Goal: Complete application form

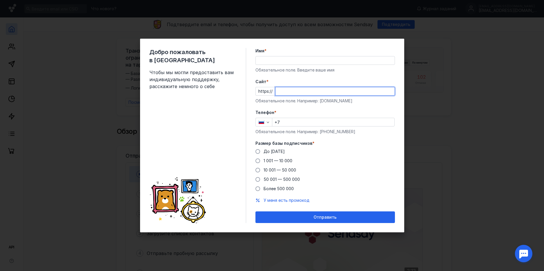
click at [297, 92] on input "Cайт *" at bounding box center [334, 91] width 119 height 8
type input "л"
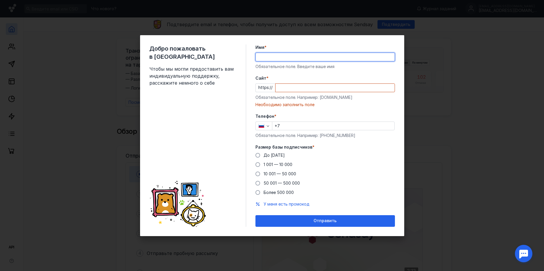
click at [291, 56] on input "Имя *" at bounding box center [325, 57] width 139 height 8
type input "[PERSON_NAME]"
click at [290, 88] on input "Cайт *" at bounding box center [334, 88] width 119 height 8
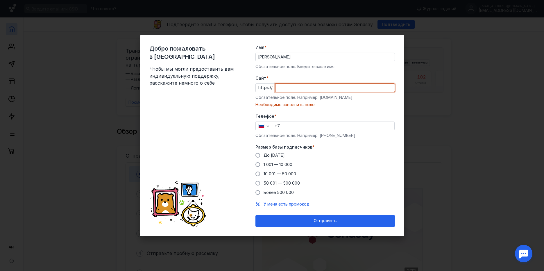
paste input "[DOMAIN_NAME]"
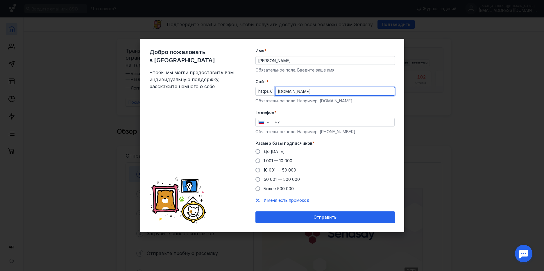
type input "[DOMAIN_NAME]"
click at [294, 120] on input "+7" at bounding box center [333, 122] width 122 height 8
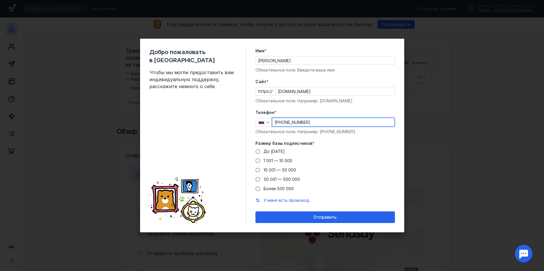
type input "[PHONE_NUMBER]"
click at [224, 136] on div "Добро пожаловать в Sendsay Чтобы мы могли предоставить вам индивидуальную подде…" at bounding box center [197, 135] width 97 height 175
click at [258, 151] on span at bounding box center [257, 151] width 5 height 5
click at [0, 0] on input "До [DATE]" at bounding box center [0, 0] width 0 height 0
click at [222, 117] on div "Добро пожаловать в Sendsay Чтобы мы могли предоставить вам индивидуальную подде…" at bounding box center [197, 135] width 97 height 175
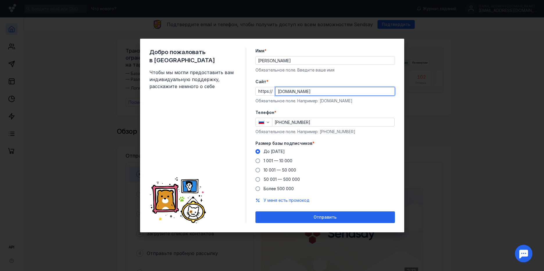
click at [342, 92] on input "[DOMAIN_NAME]" at bounding box center [334, 91] width 119 height 8
paste input "[DOMAIN_NAME][URL]"
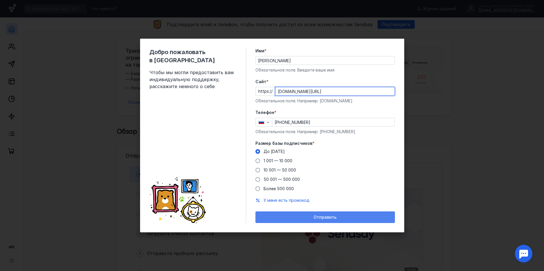
type input "[DOMAIN_NAME][URL]"
click at [287, 219] on div "Отправить" at bounding box center [325, 217] width 134 height 5
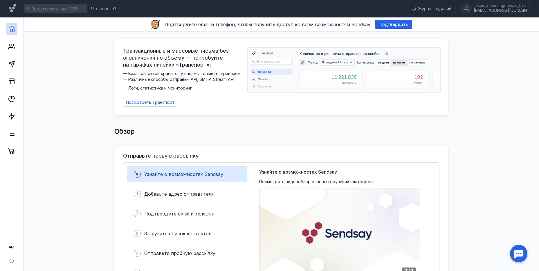
click at [481, 133] on div "Обзор" at bounding box center [281, 132] width 504 height 28
click at [387, 26] on span "Подтвердить" at bounding box center [394, 24] width 28 height 5
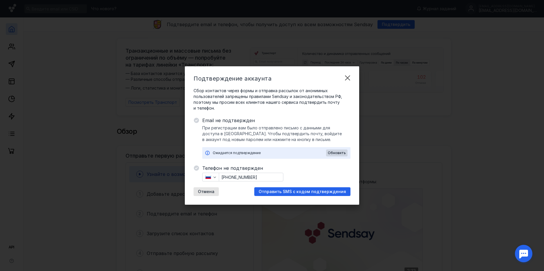
click at [229, 122] on span "Email не подтвержден" at bounding box center [276, 120] width 148 height 7
